Goal: Check status: Check status

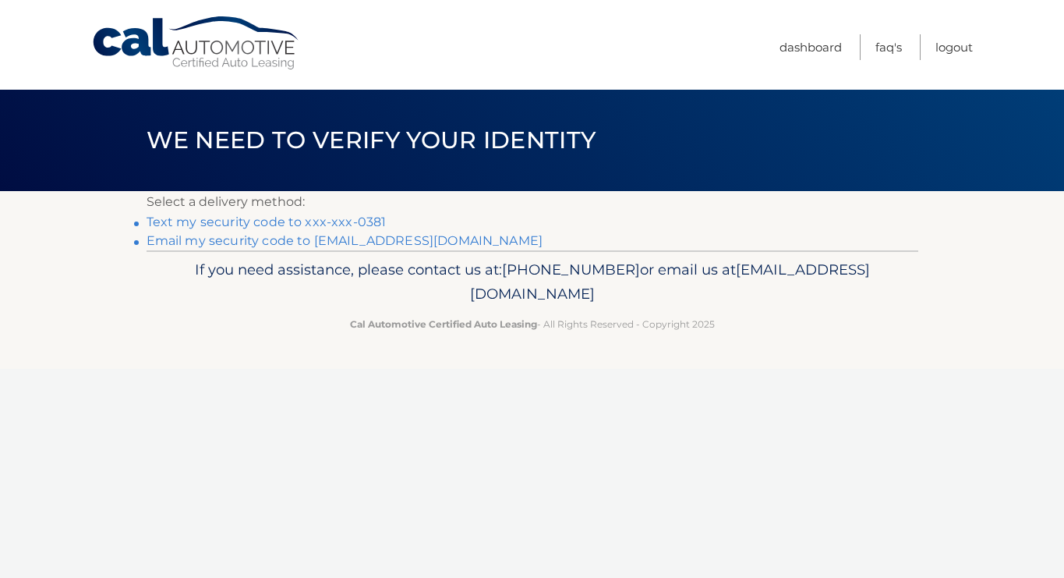
click at [294, 220] on link "Text my security code to xxx-xxx-0381" at bounding box center [267, 221] width 240 height 15
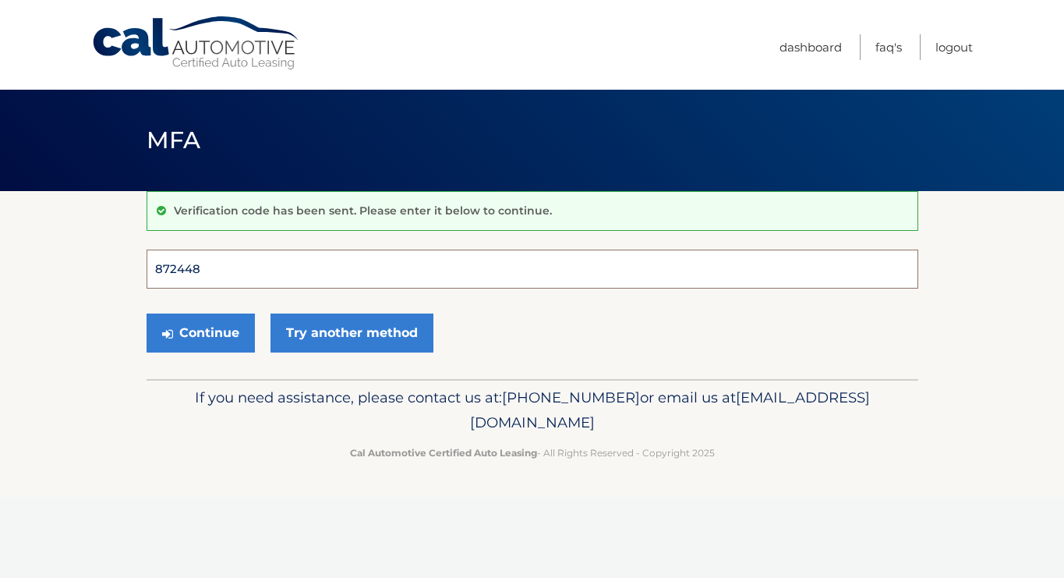
type input "872448"
click at [200, 331] on button "Continue" at bounding box center [201, 332] width 108 height 39
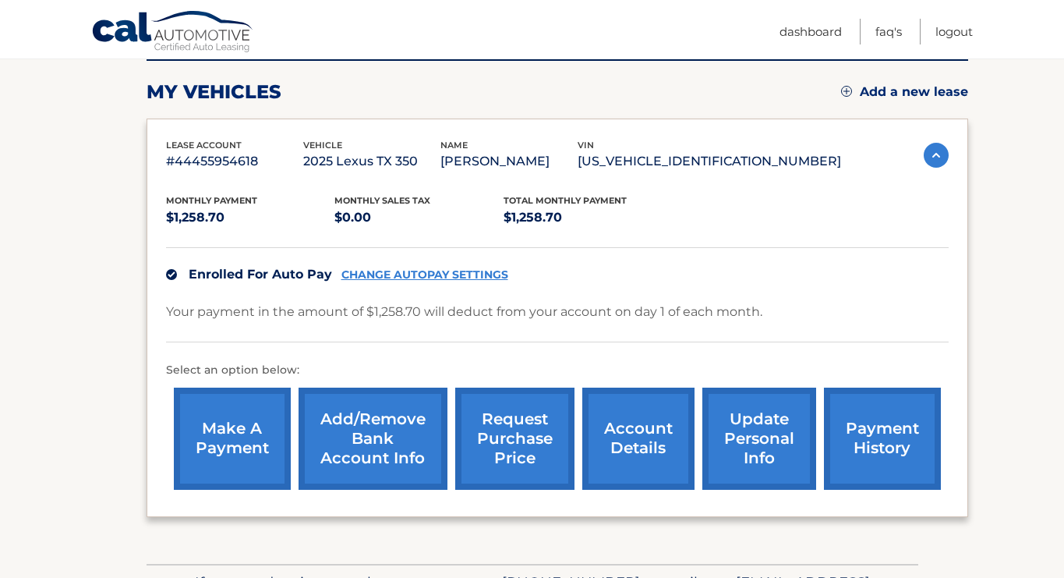
scroll to position [200, 0]
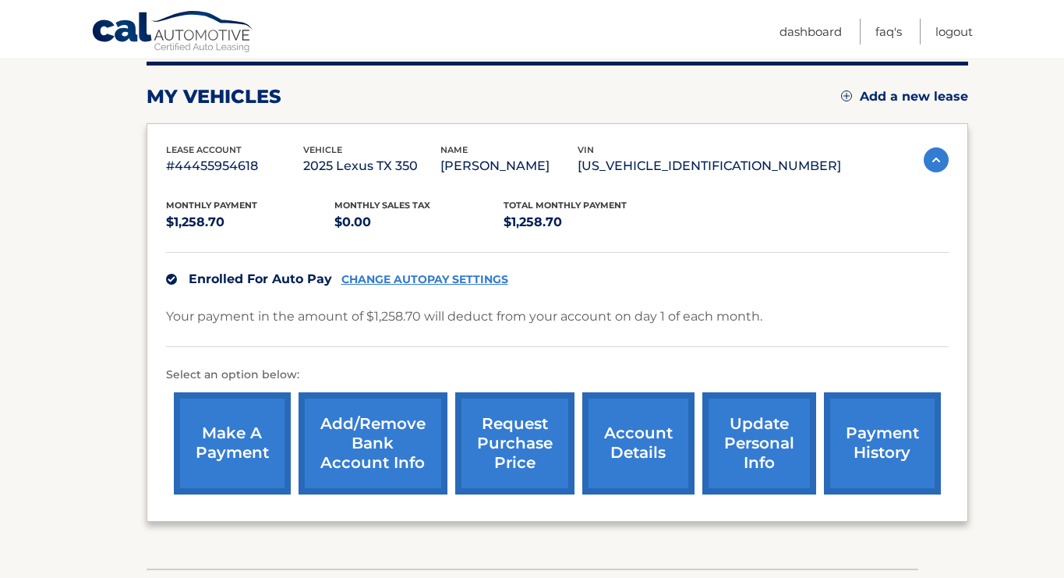
click at [896, 427] on link "payment history" at bounding box center [882, 443] width 117 height 102
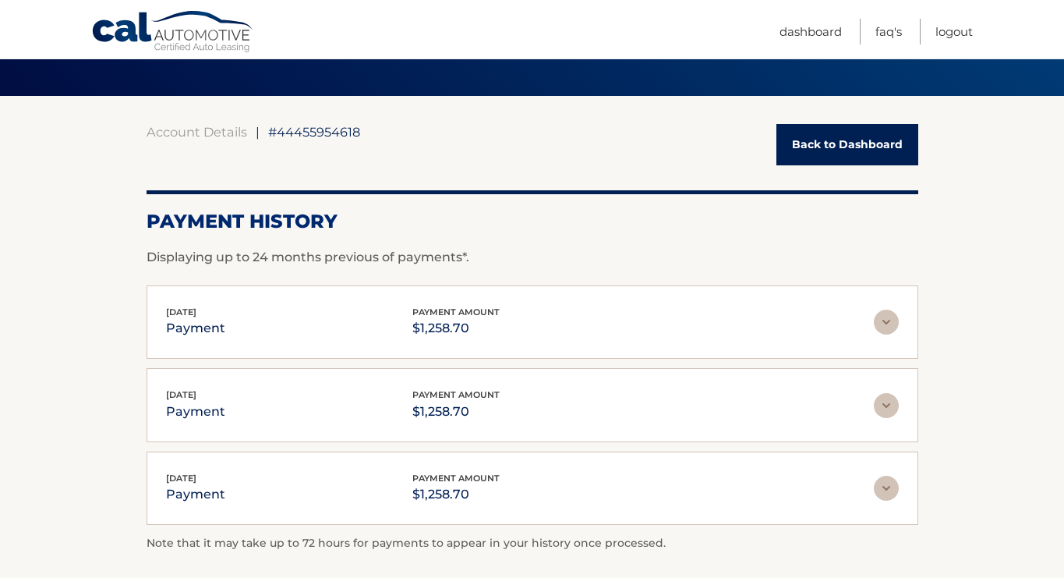
scroll to position [92, 0]
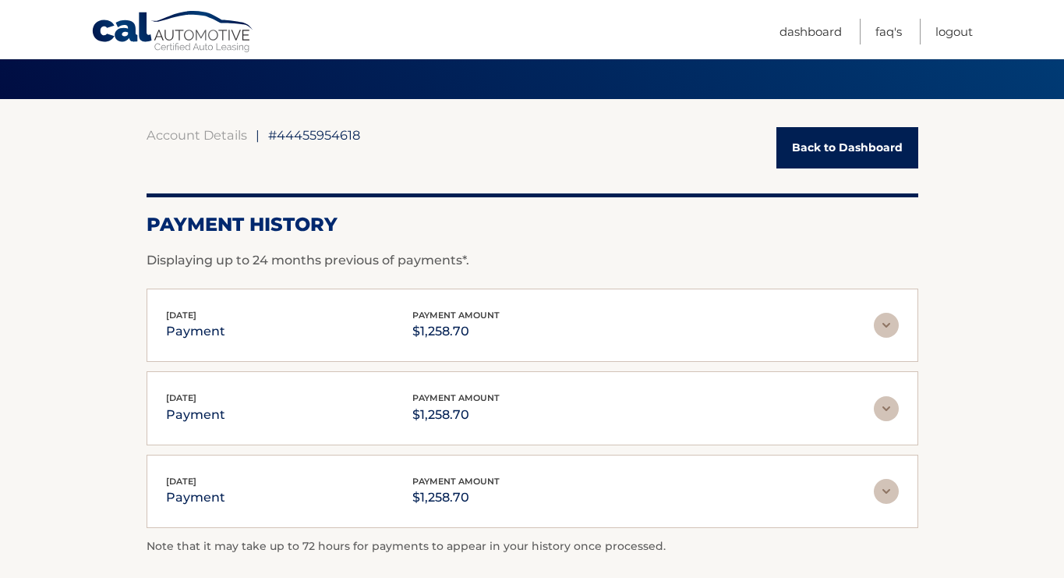
click at [891, 323] on img at bounding box center [886, 325] width 25 height 25
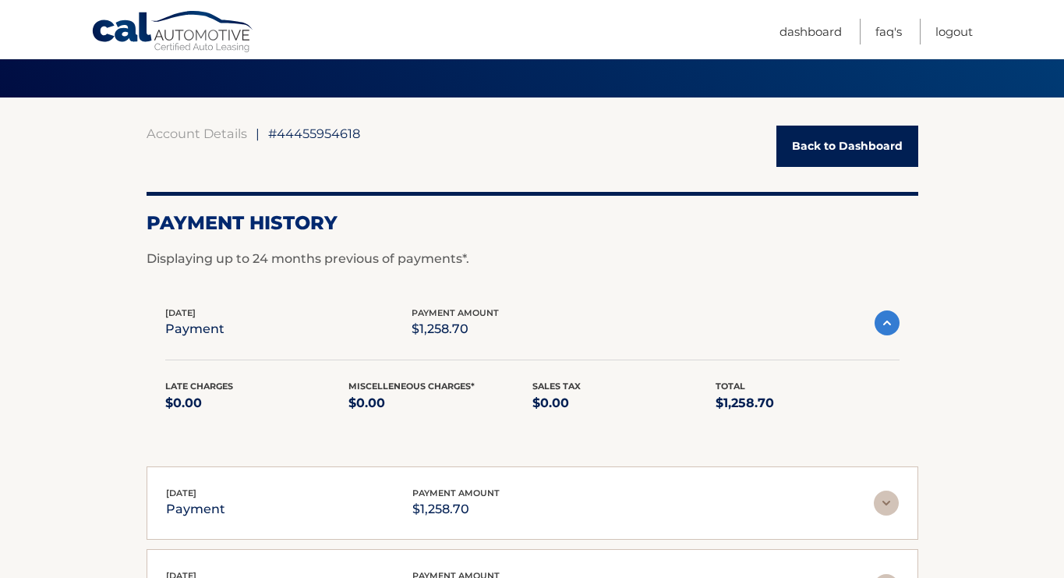
scroll to position [94, 0]
click at [891, 323] on img at bounding box center [887, 322] width 25 height 25
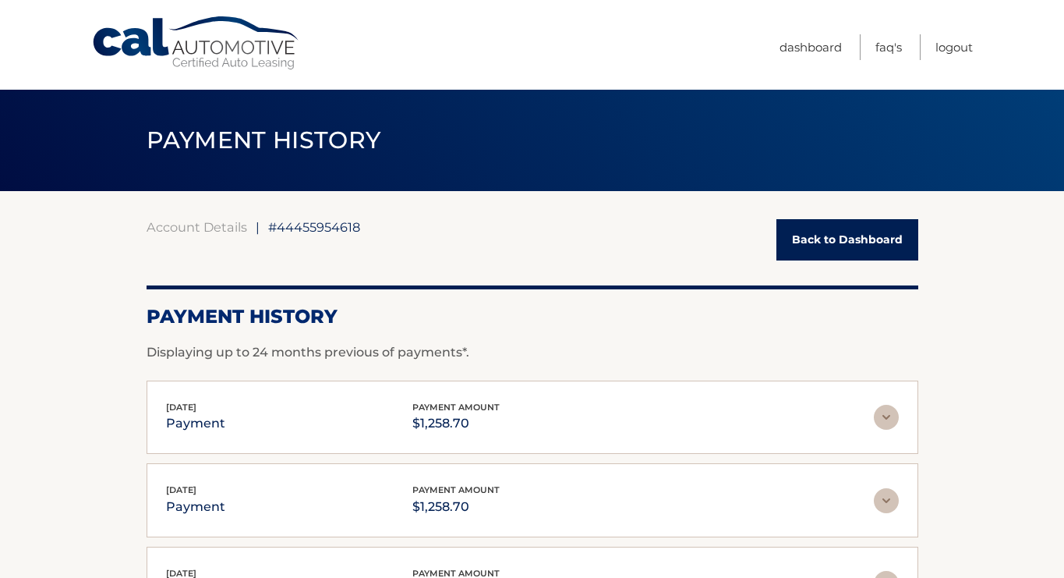
scroll to position [2, 0]
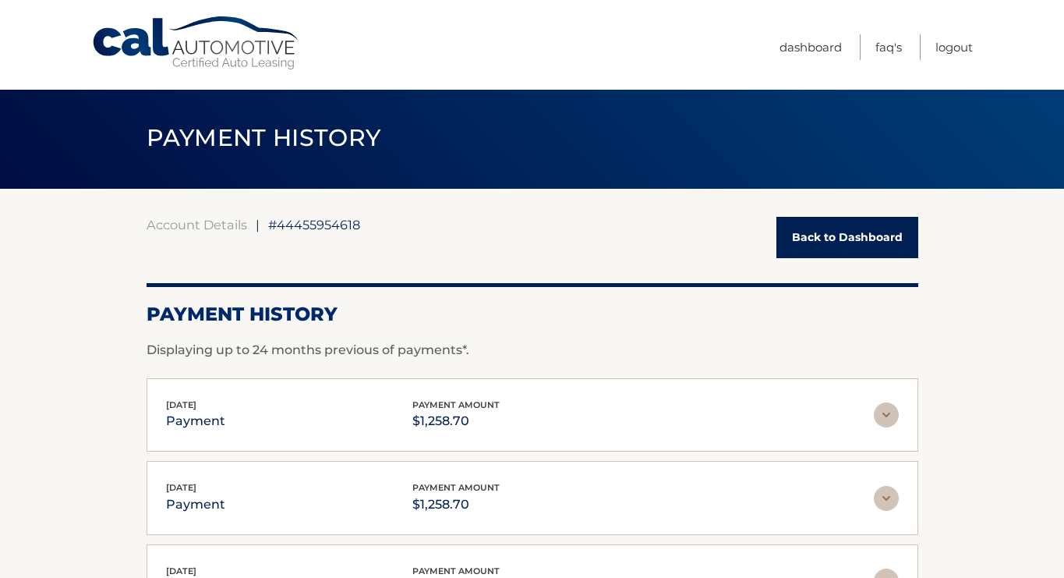
click at [830, 246] on link "Back to Dashboard" at bounding box center [848, 237] width 142 height 41
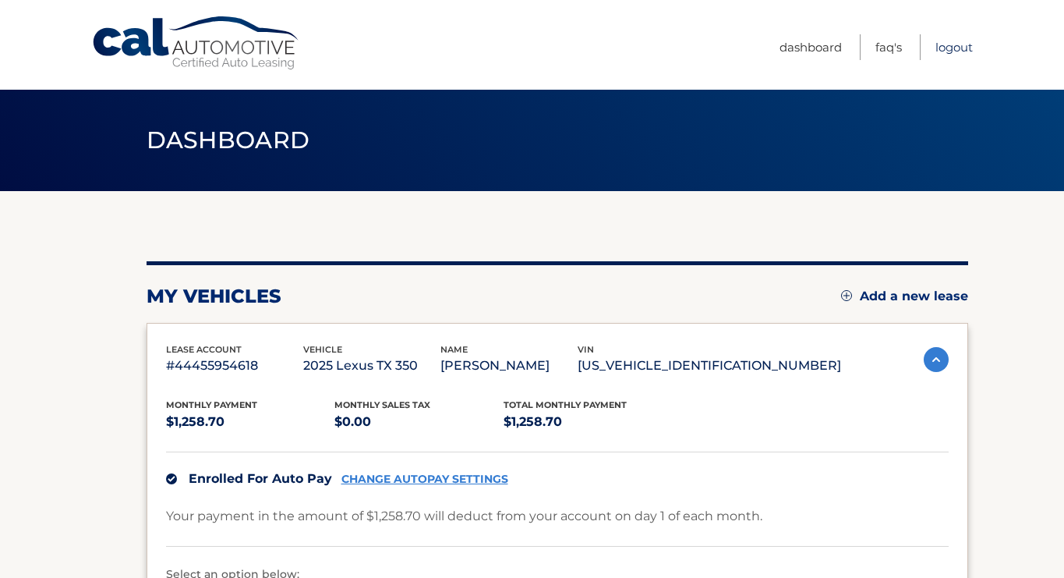
click at [957, 48] on link "Logout" at bounding box center [954, 47] width 37 height 26
